Goal: Task Accomplishment & Management: Manage account settings

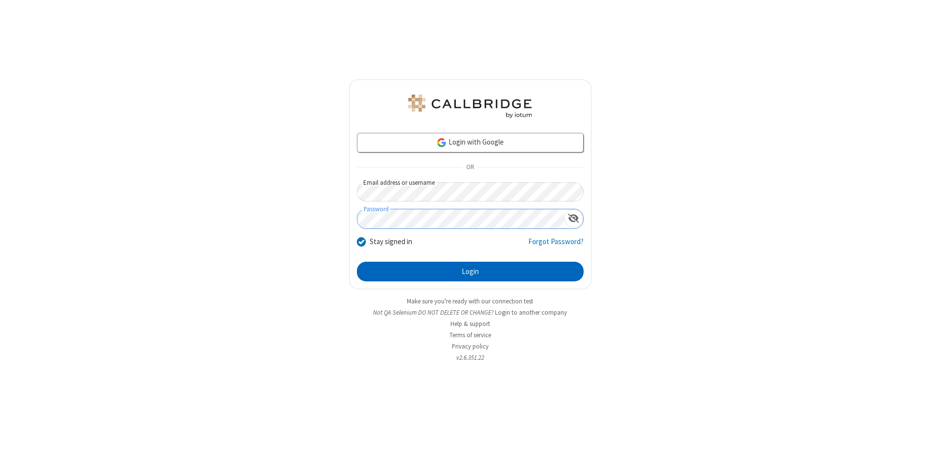
click at [470, 271] on button "Login" at bounding box center [470, 271] width 227 height 20
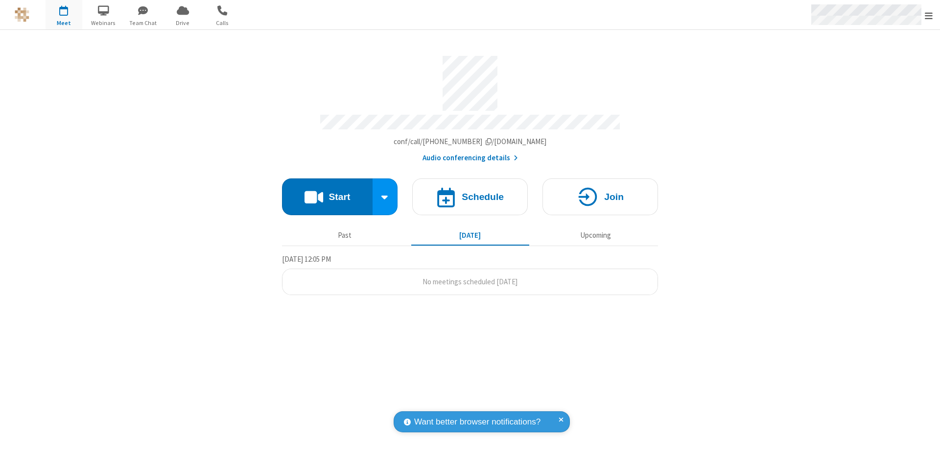
click at [929, 15] on span "Open menu" at bounding box center [929, 16] width 8 height 10
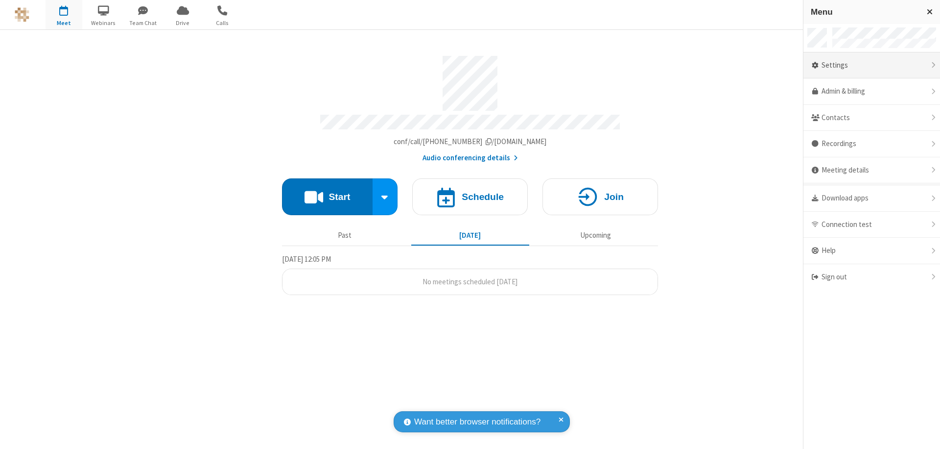
click at [872, 65] on div "Settings" at bounding box center [872, 65] width 137 height 26
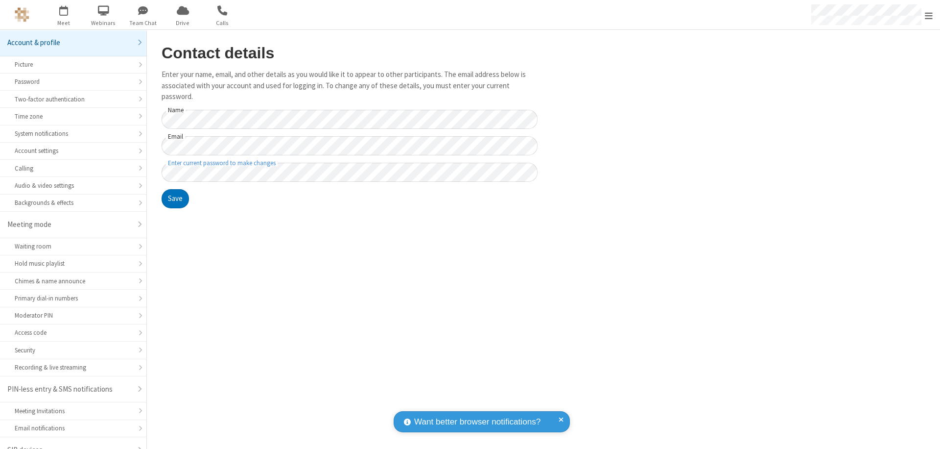
scroll to position [14, 0]
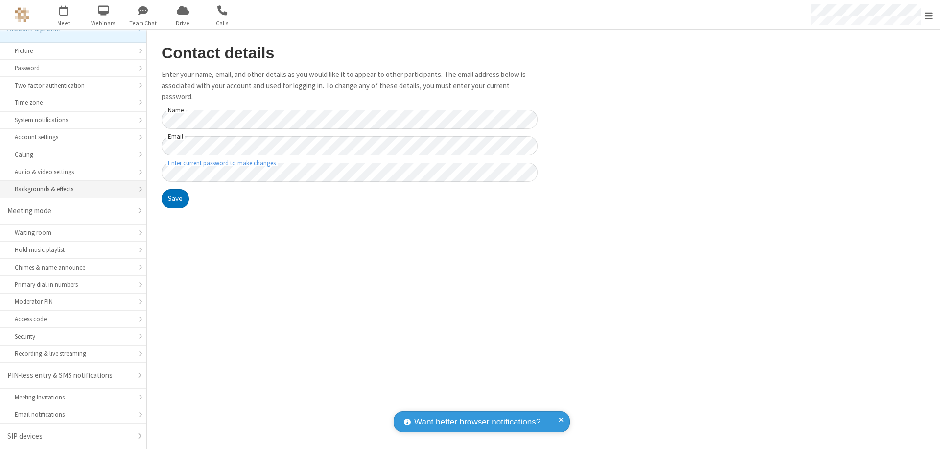
click at [70, 189] on div "Backgrounds & effects" at bounding box center [73, 188] width 117 height 9
